Goal: Task Accomplishment & Management: Use online tool/utility

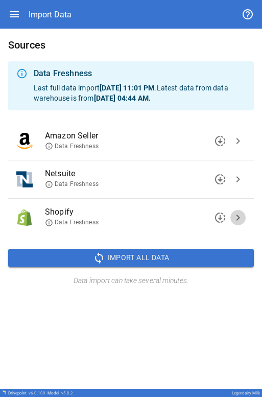
click at [236, 215] on span "chevron_right" at bounding box center [238, 218] width 12 height 12
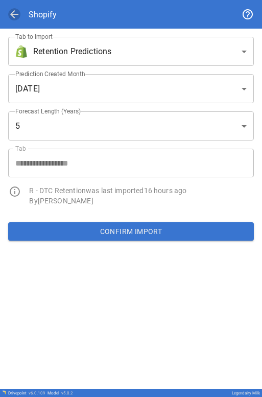
click at [11, 16] on span "arrow_back" at bounding box center [14, 14] width 12 height 12
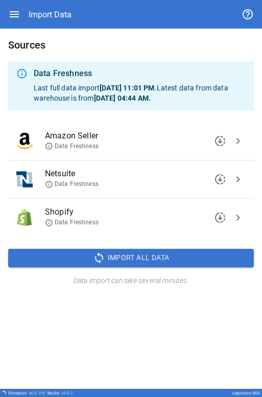
click at [238, 181] on span "chevron_right" at bounding box center [238, 179] width 12 height 12
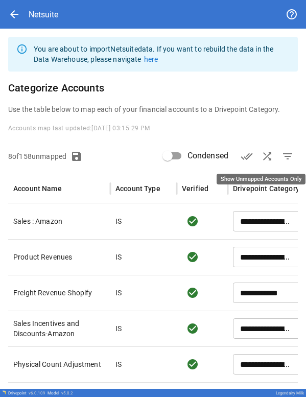
click at [262, 154] on button "filter_list" at bounding box center [288, 156] width 20 height 20
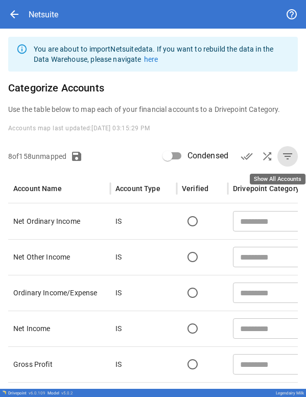
click at [262, 156] on span "filter_list" at bounding box center [288, 156] width 12 height 12
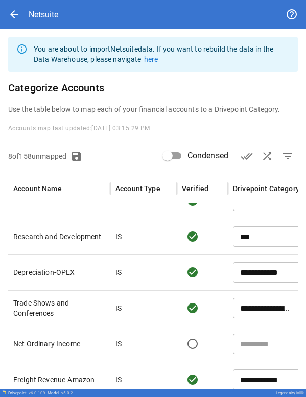
scroll to position [498, 0]
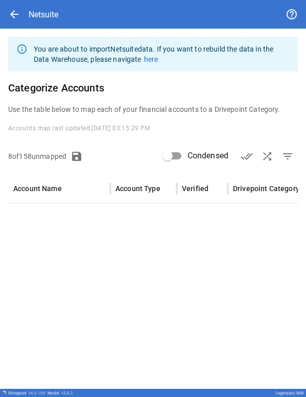
type input "**********"
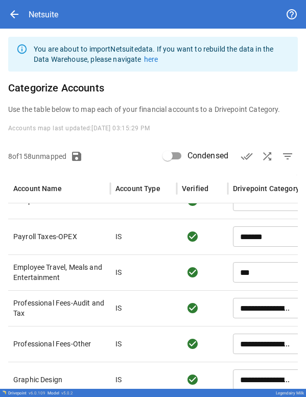
click at [262, 158] on span "filter_list" at bounding box center [288, 156] width 12 height 12
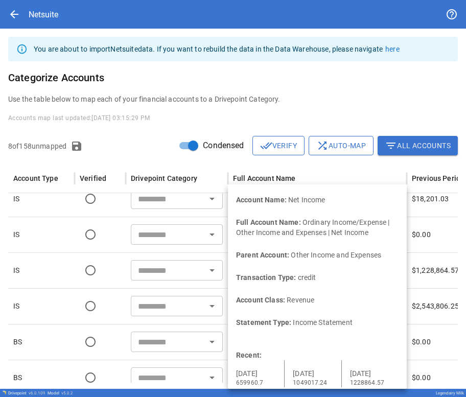
scroll to position [0, 0]
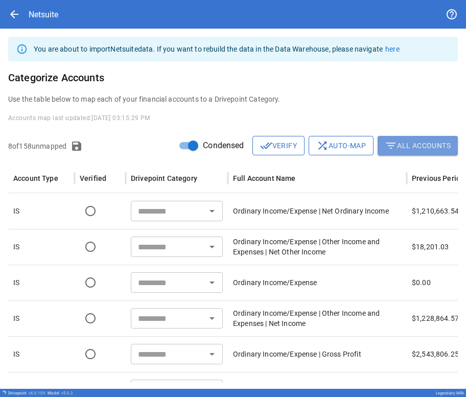
click at [262, 146] on span "filter_list" at bounding box center [391, 146] width 12 height 12
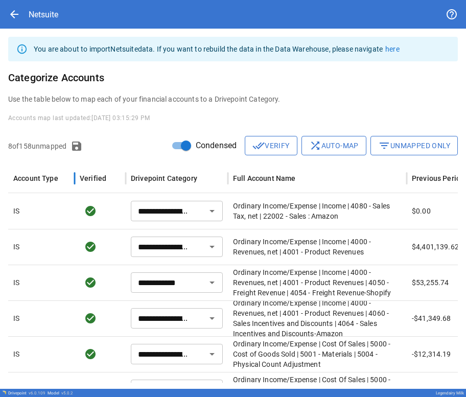
click at [46, 186] on div "Account Type" at bounding box center [41, 179] width 56 height 28
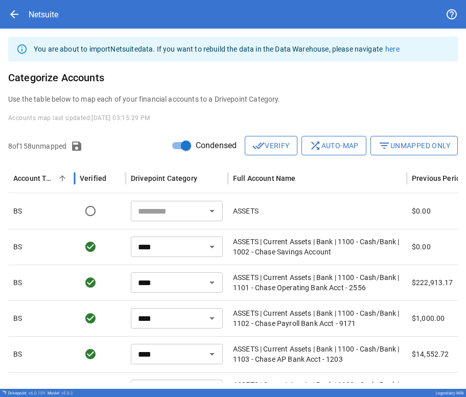
click at [46, 186] on div "Account Type" at bounding box center [41, 179] width 56 height 28
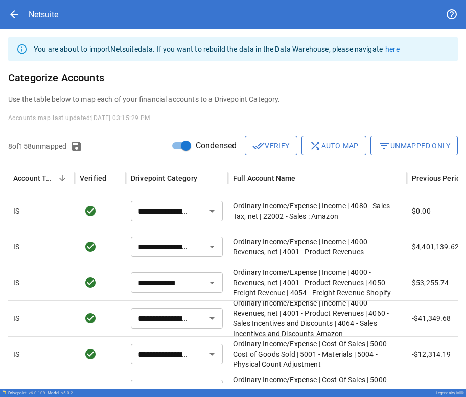
click at [262, 183] on icon "Sort" at bounding box center [304, 178] width 9 height 9
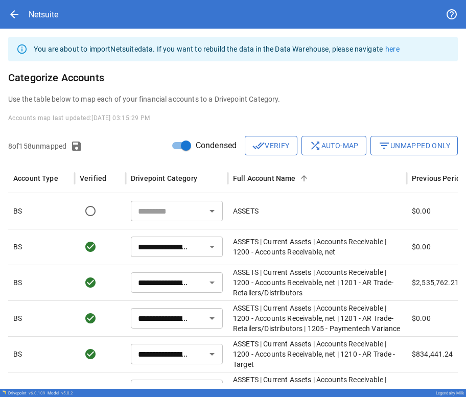
click at [262, 183] on button "Sort" at bounding box center [304, 178] width 14 height 14
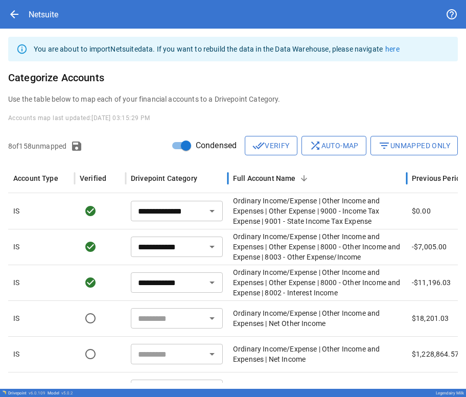
click at [262, 183] on div "Full Account Name" at bounding box center [264, 178] width 63 height 8
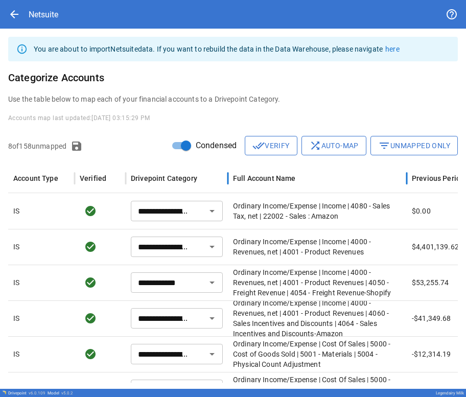
click at [262, 183] on div "Full Account Name" at bounding box center [264, 178] width 63 height 8
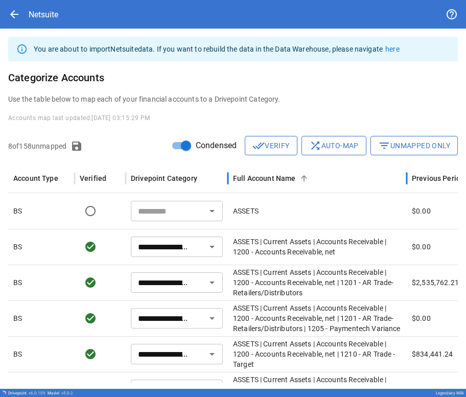
click at [262, 183] on div "Full Account Name" at bounding box center [264, 178] width 63 height 8
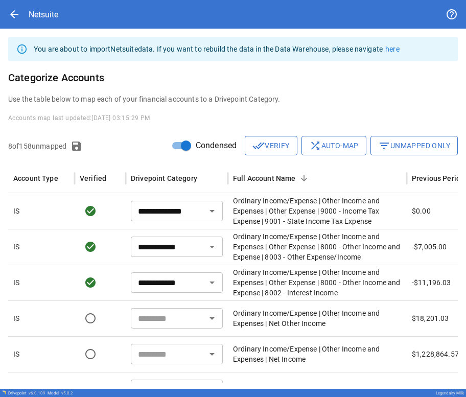
click at [190, 348] on input "text" at bounding box center [168, 354] width 69 height 14
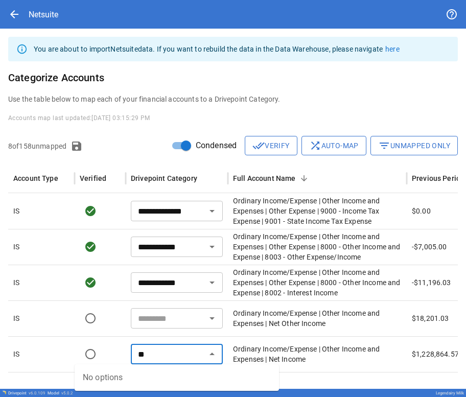
type input "*"
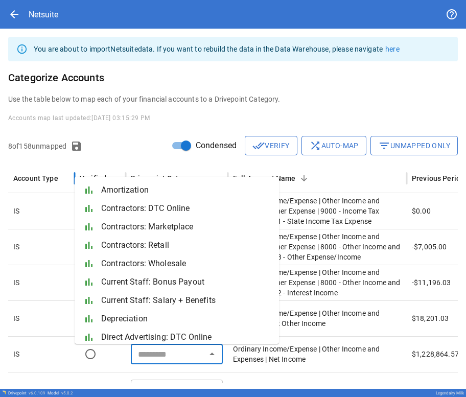
click at [53, 184] on div "Account Type" at bounding box center [41, 179] width 56 height 28
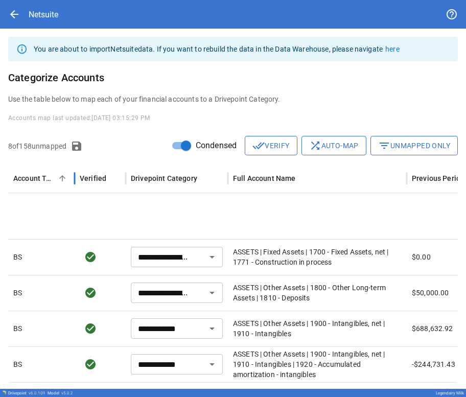
type input "**********"
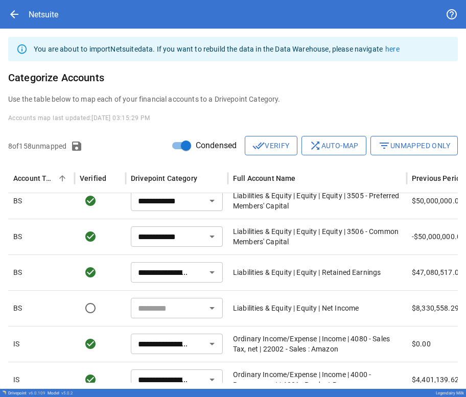
click at [177, 316] on input "text" at bounding box center [168, 308] width 69 height 14
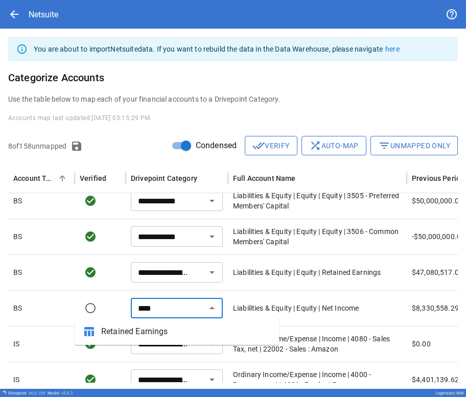
click at [174, 330] on span "Retained Earnings" at bounding box center [186, 332] width 170 height 12
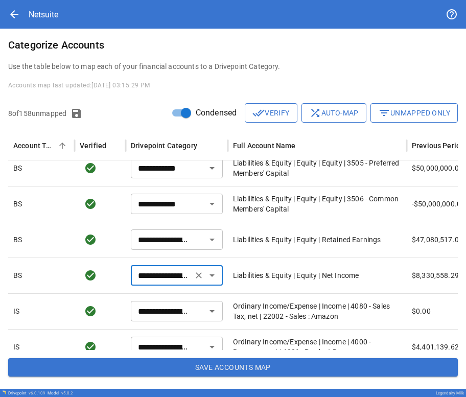
type input "**********"
click at [169, 363] on button "Save Accounts Map" at bounding box center [233, 368] width 450 height 18
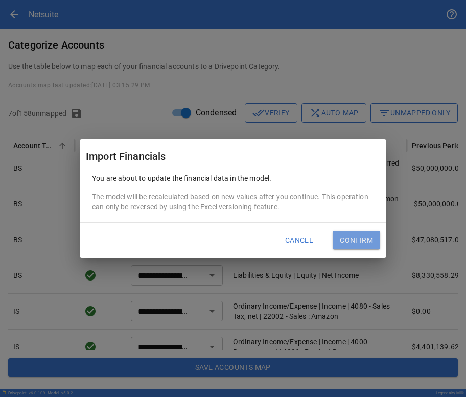
click at [262, 240] on button "Confirm" at bounding box center [357, 240] width 48 height 18
